Goal: Task Accomplishment & Management: Manage account settings

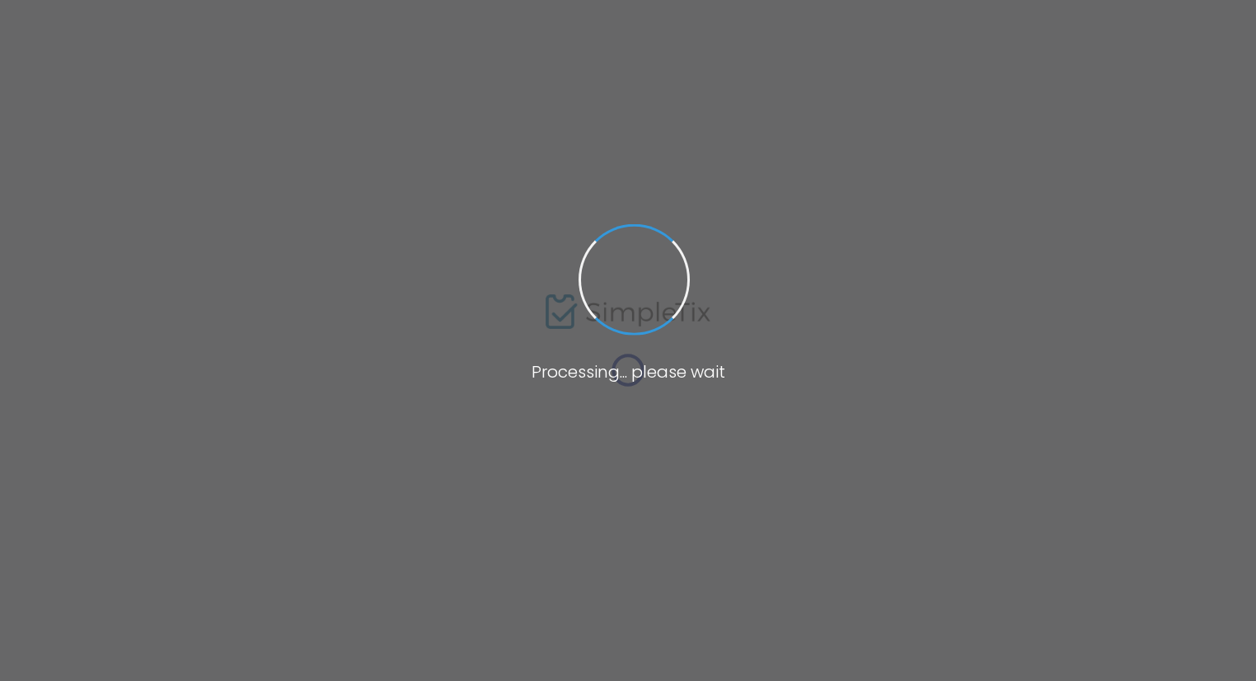
scroll to position [165, 0]
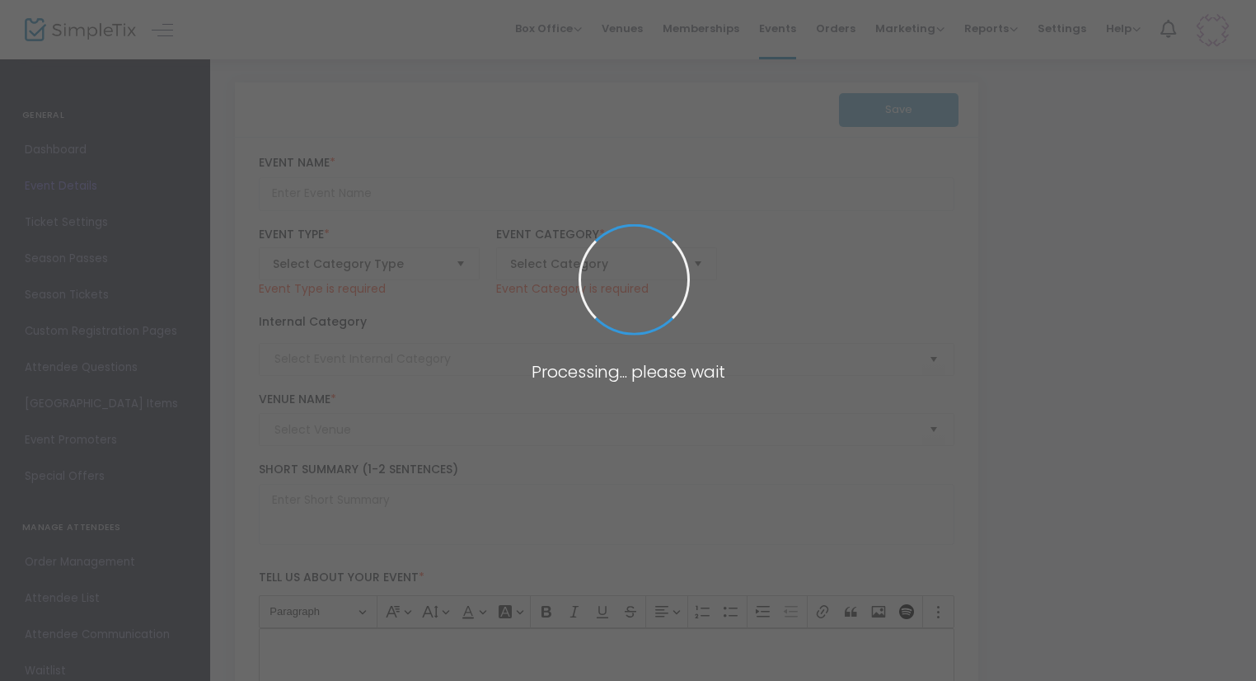
type input "Carving Pumpkins With Goats"
type textarea "Carving pumpkins with goats"
type input "7.500 %"
type input "Buy Tickets"
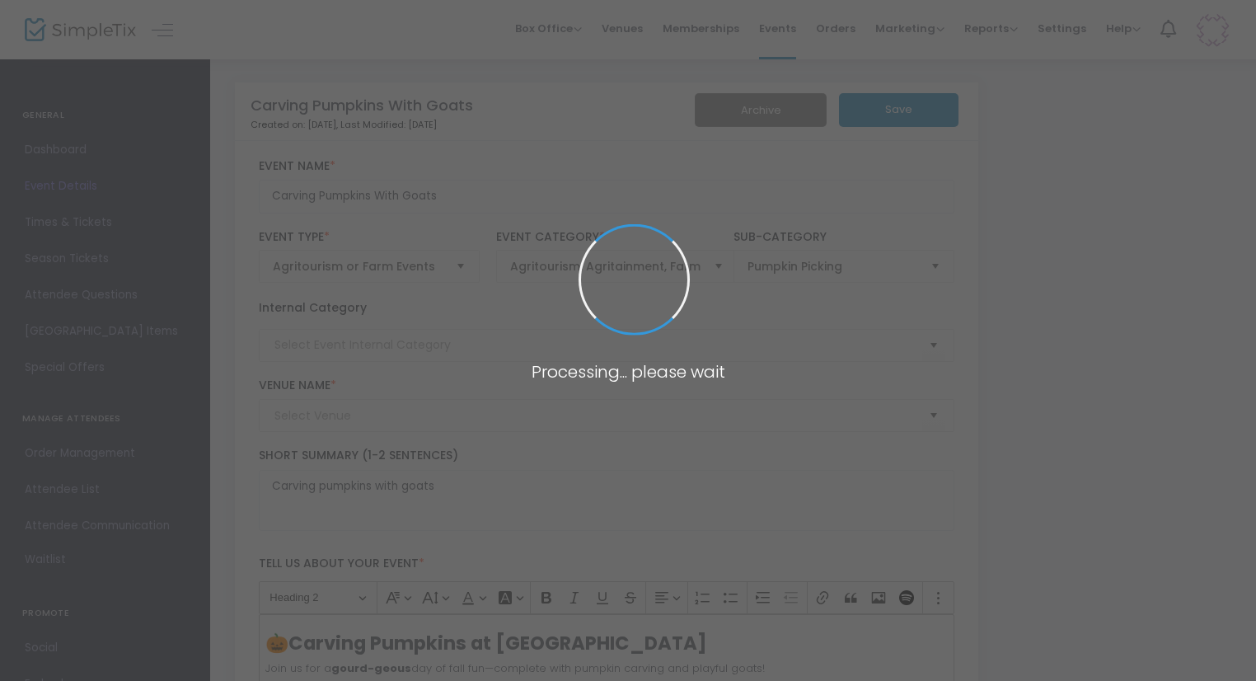
type input "[GEOGRAPHIC_DATA]"
type input "Events"
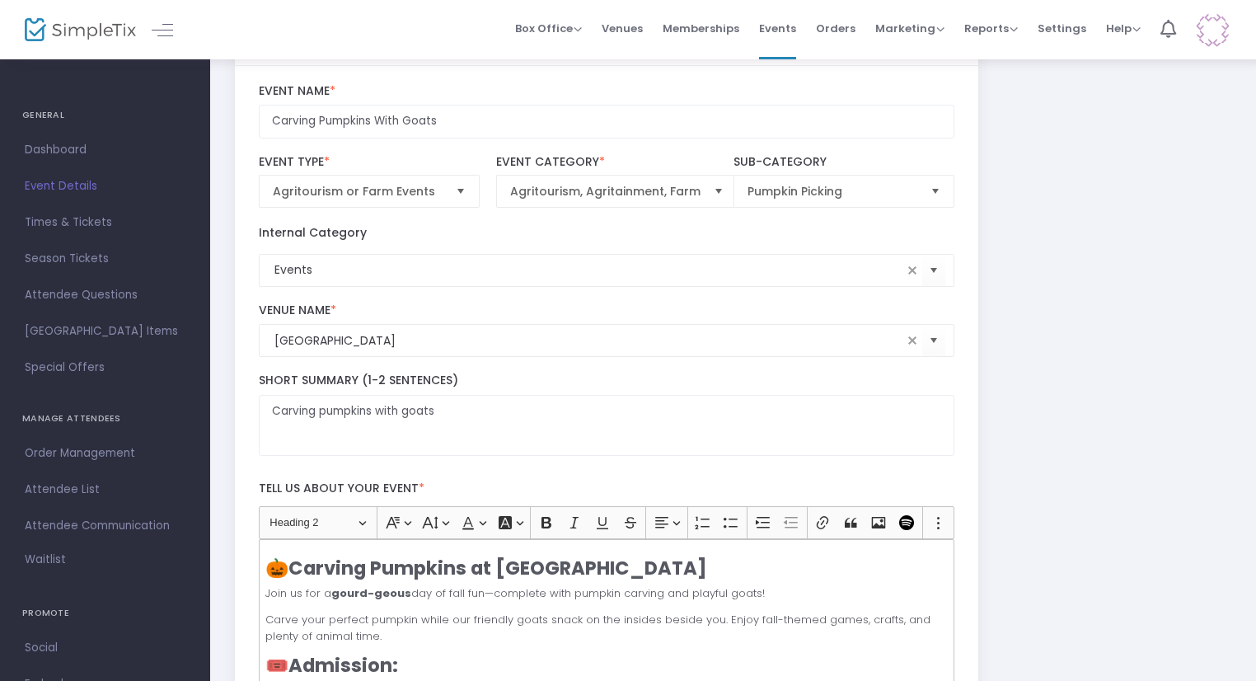
scroll to position [165, 0]
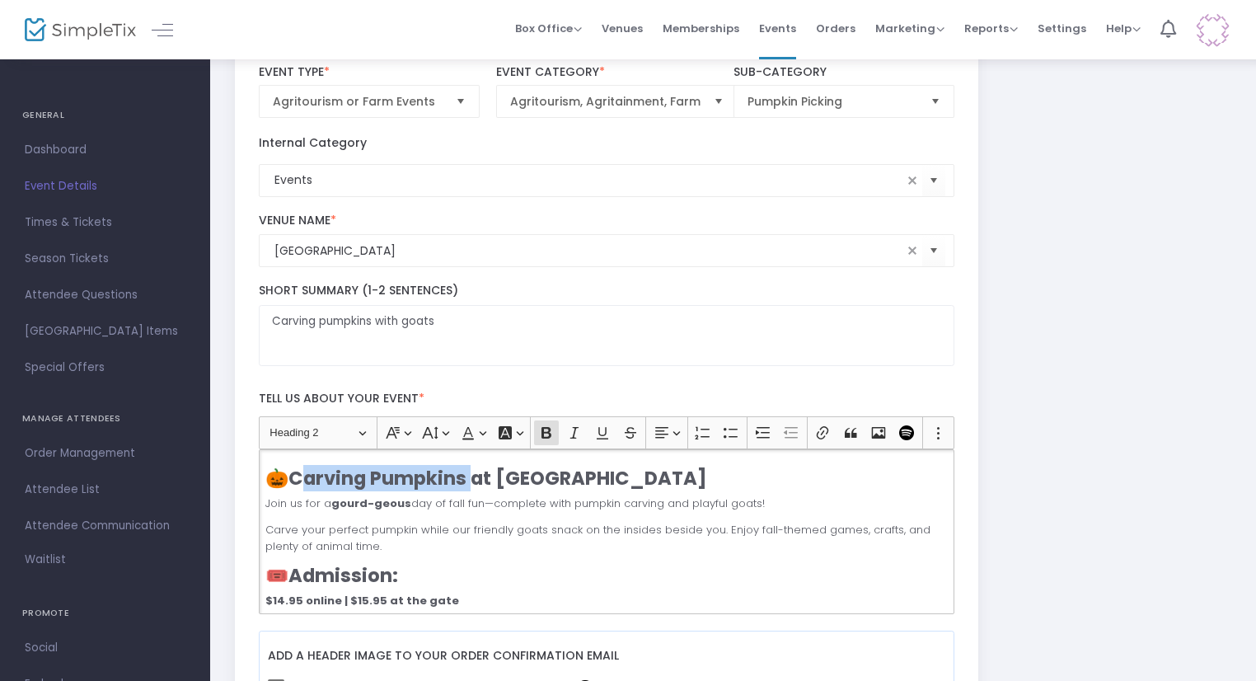
drag, startPoint x: 471, startPoint y: 483, endPoint x: 297, endPoint y: 478, distance: 174.0
click at [297, 478] on strong "Carving Pumpkins at Spring Haven Farm" at bounding box center [498, 478] width 419 height 26
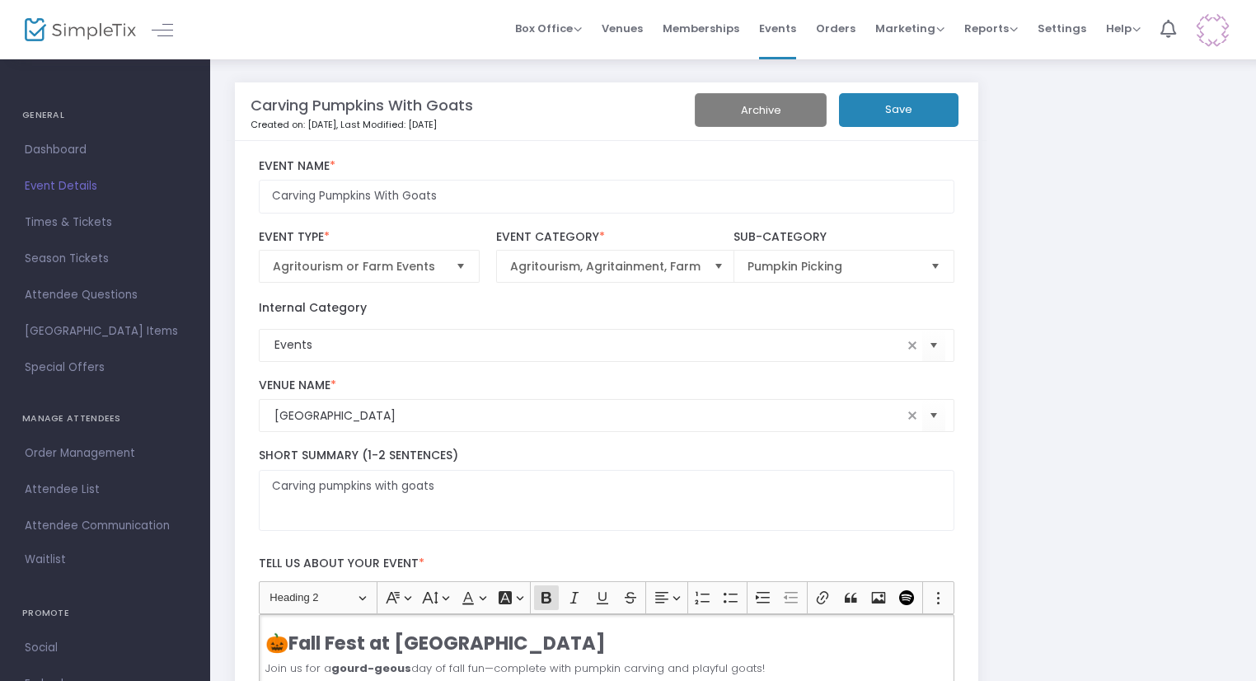
click at [922, 108] on button "Save" at bounding box center [899, 110] width 120 height 34
